Goal: Information Seeking & Learning: Learn about a topic

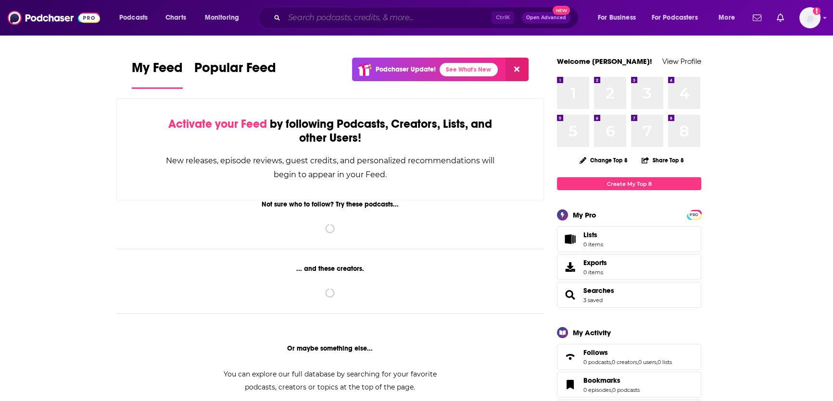
click at [337, 20] on input "Search podcasts, credits, & more..." at bounding box center [387, 17] width 207 height 15
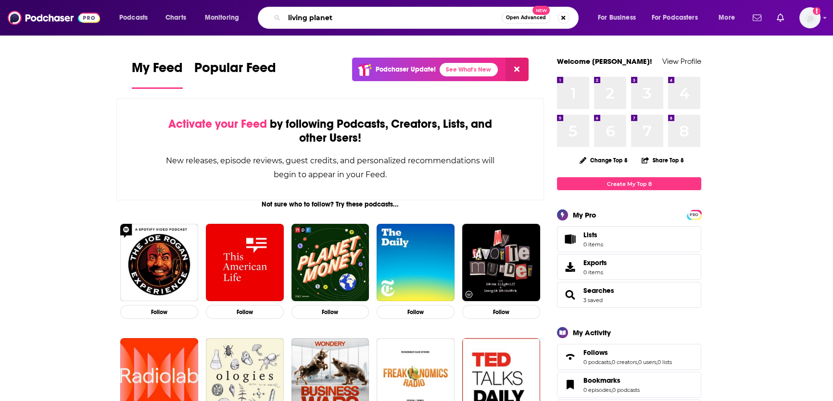
type input "living planet"
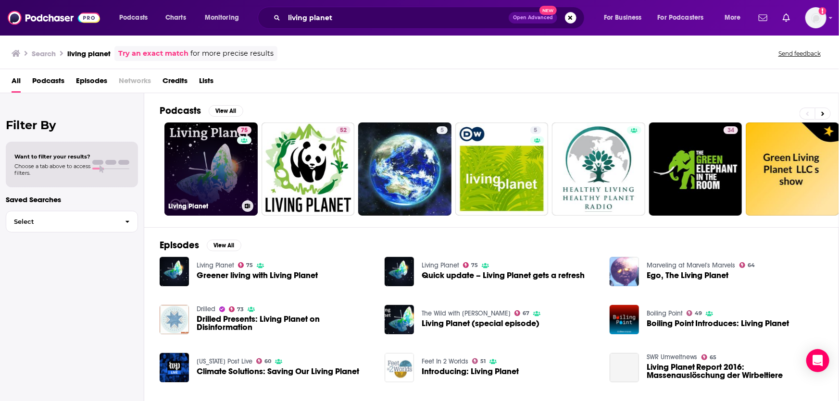
click at [215, 164] on link "75 Living Planet" at bounding box center [210, 169] width 93 height 93
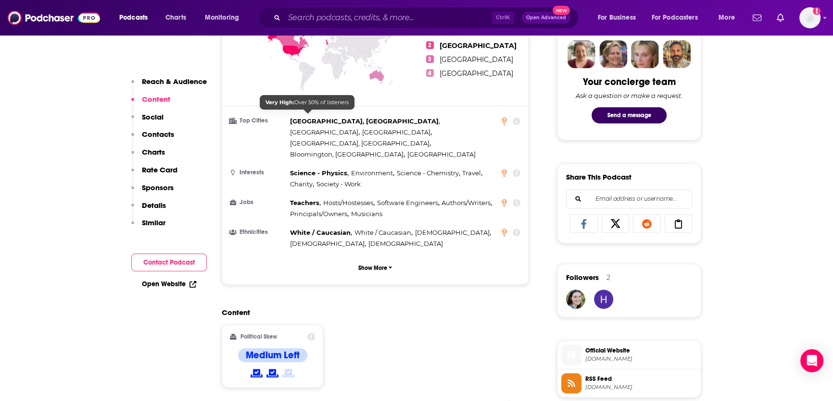
scroll to position [350, 0]
